Goal: Task Accomplishment & Management: Manage account settings

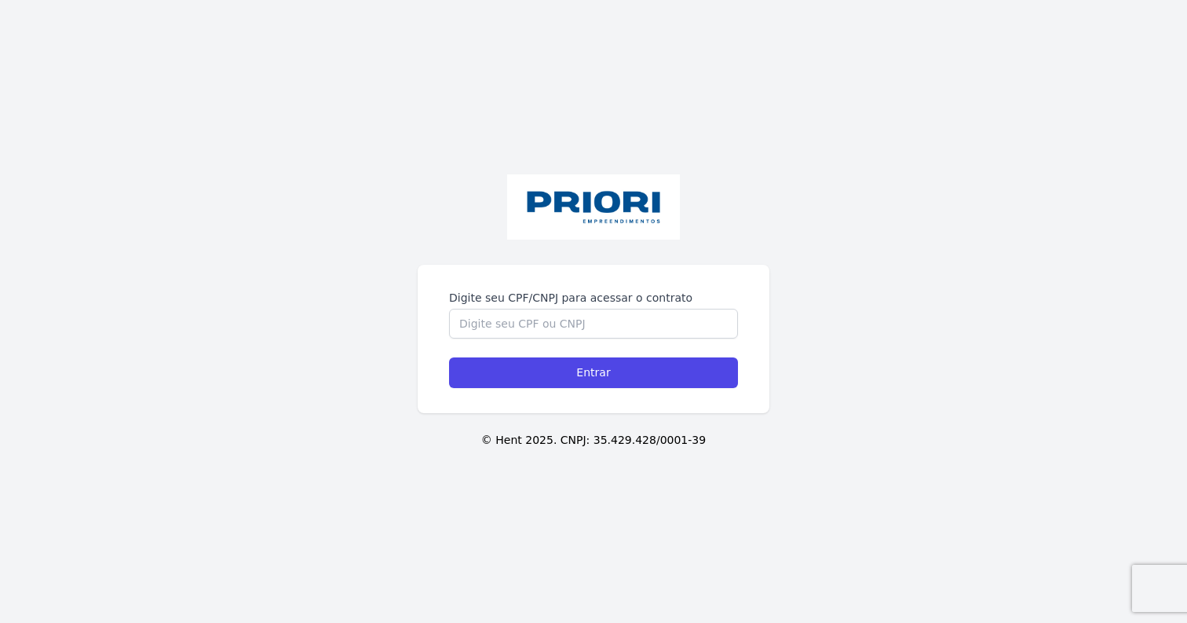
click at [558, 294] on label "Digite seu CPF/CNPJ para acessar o contrato" at bounding box center [593, 298] width 289 height 16
click at [558, 309] on input "Digite seu CPF/CNPJ para acessar o contrato" at bounding box center [593, 324] width 289 height 30
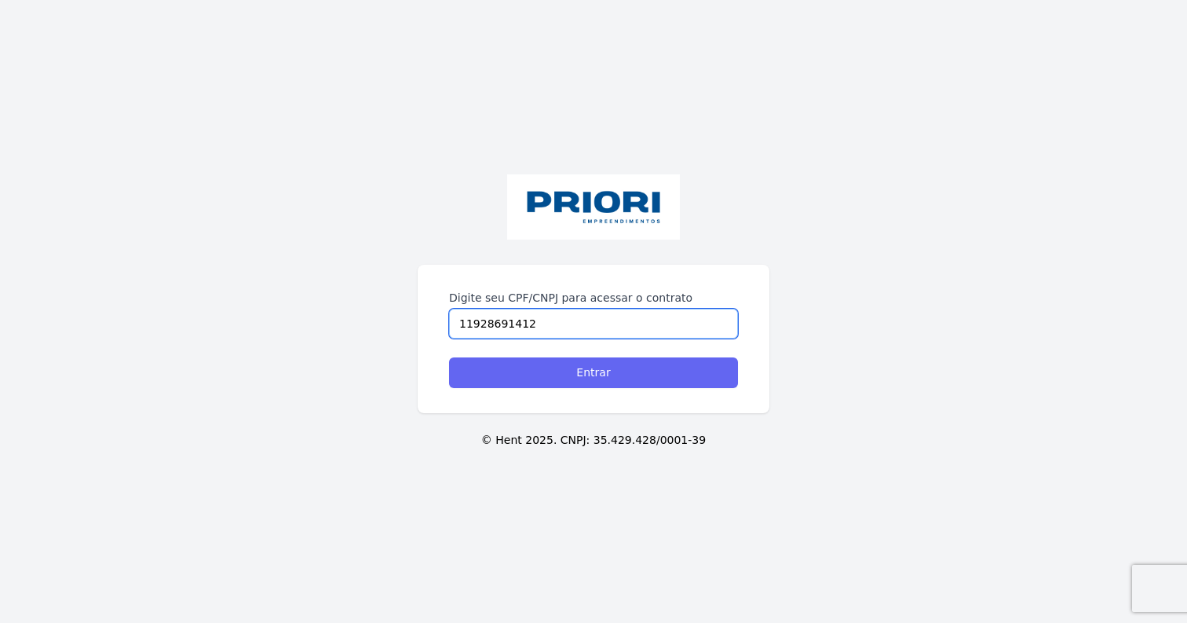
type input "11928691412"
click at [521, 364] on input "Entrar" at bounding box center [593, 372] width 289 height 31
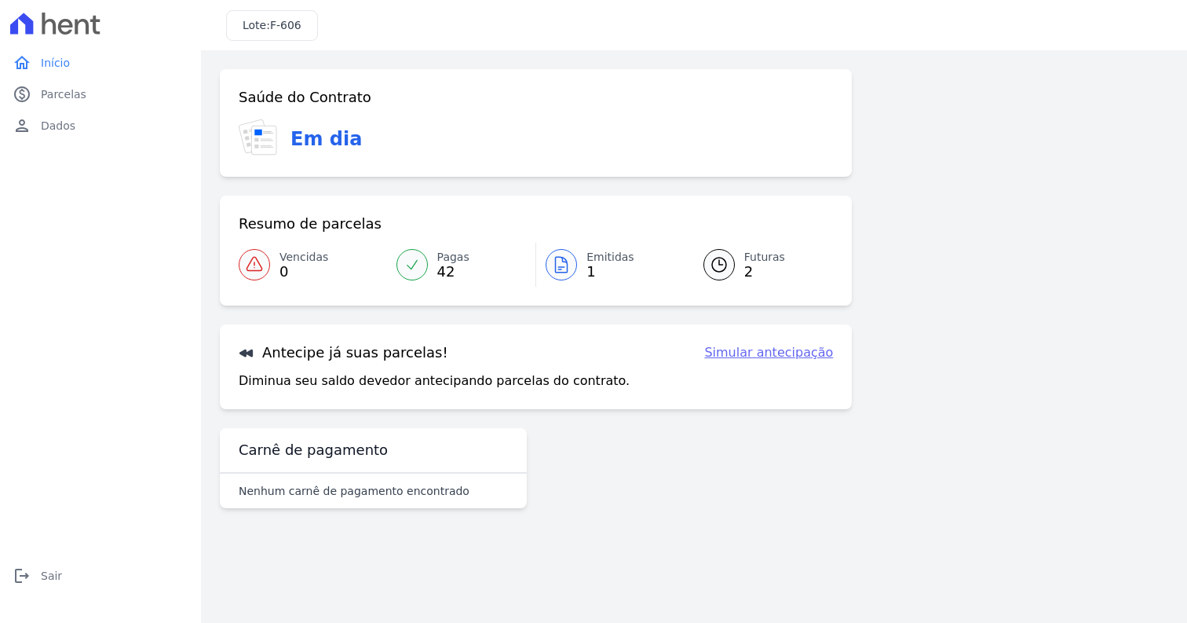
click at [711, 270] on icon at bounding box center [719, 264] width 19 height 19
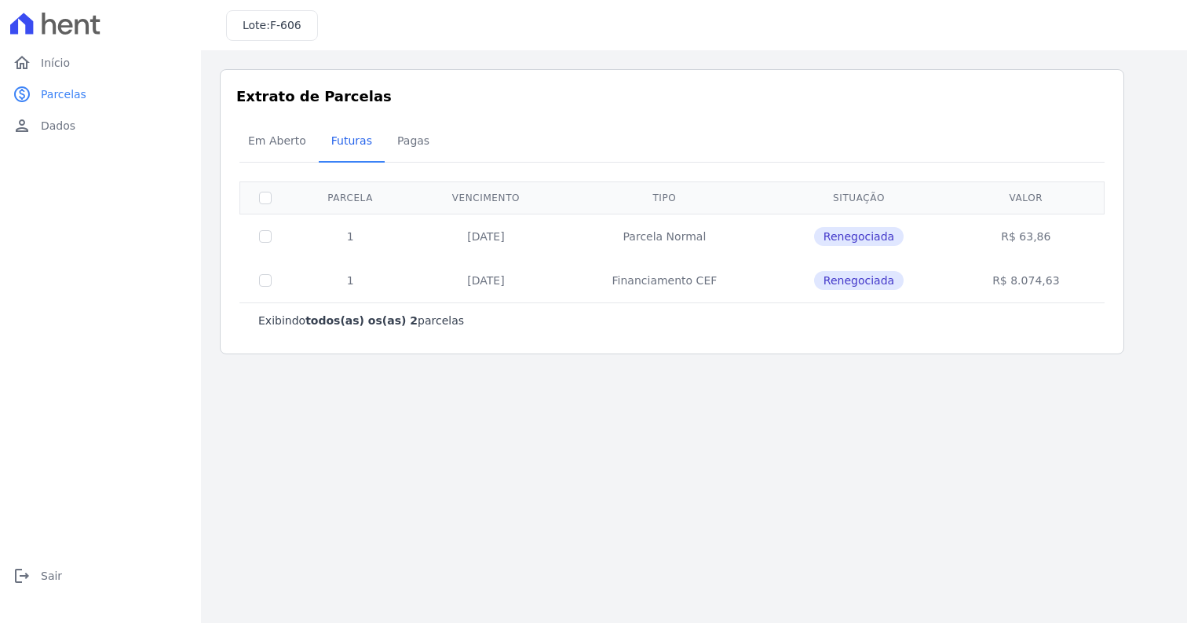
drag, startPoint x: 996, startPoint y: 285, endPoint x: 1097, endPoint y: 285, distance: 101.3
click at [1097, 285] on td "R$ 8.074,63" at bounding box center [1026, 280] width 151 height 44
click at [287, 140] on span "Em Aberto" at bounding box center [277, 140] width 77 height 31
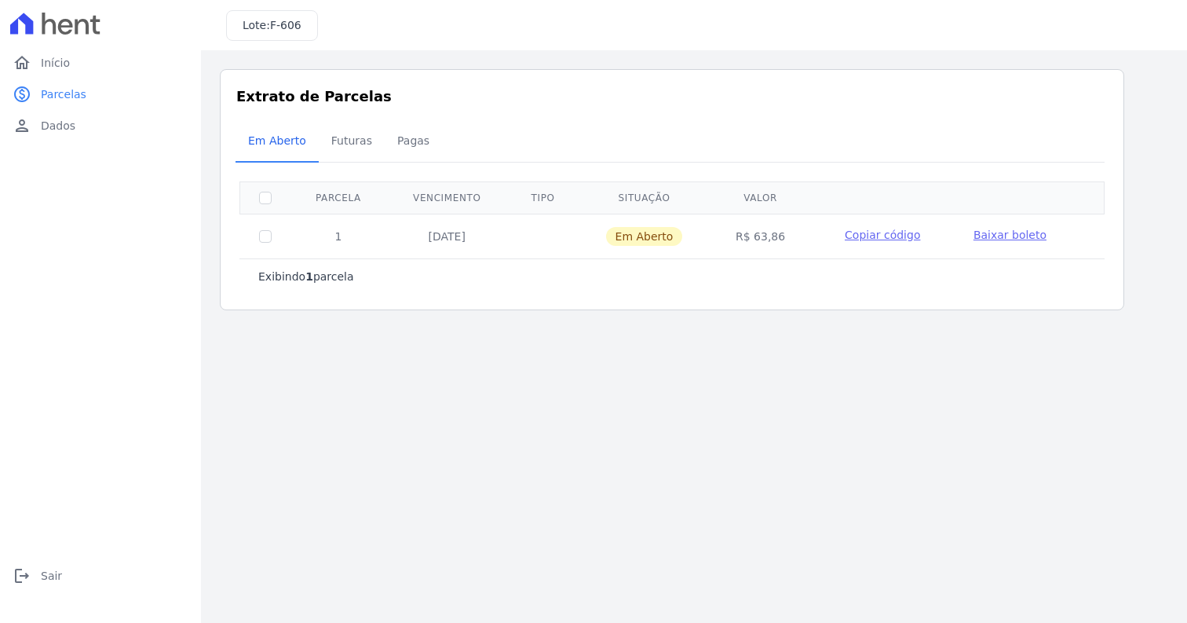
click at [891, 232] on span "Copiar código" at bounding box center [882, 235] width 75 height 13
click at [1018, 243] on td "Baixar boleto" at bounding box center [1010, 234] width 111 height 41
click at [1018, 235] on span "Baixar boleto" at bounding box center [1010, 235] width 73 height 13
click at [80, 70] on link "home Início" at bounding box center [100, 62] width 188 height 31
